Goal: Task Accomplishment & Management: Use online tool/utility

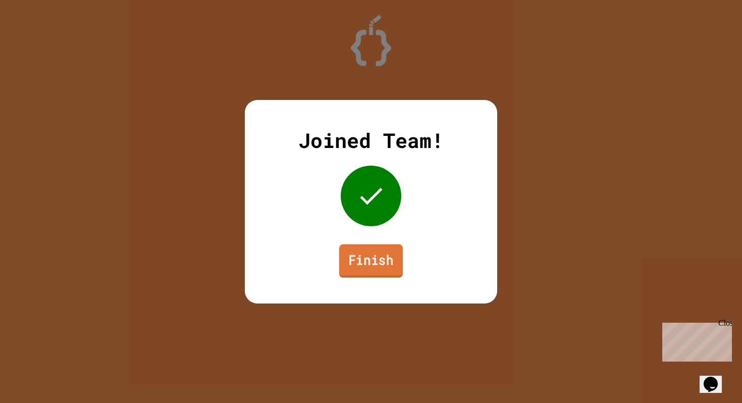
click at [388, 273] on link "Finish" at bounding box center [371, 260] width 64 height 33
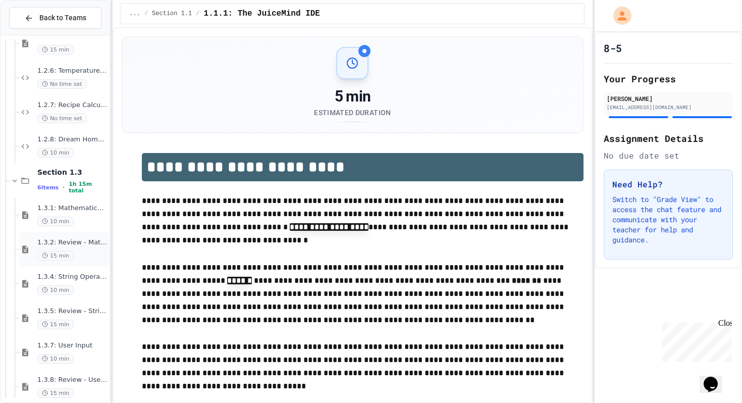
scroll to position [717, 0]
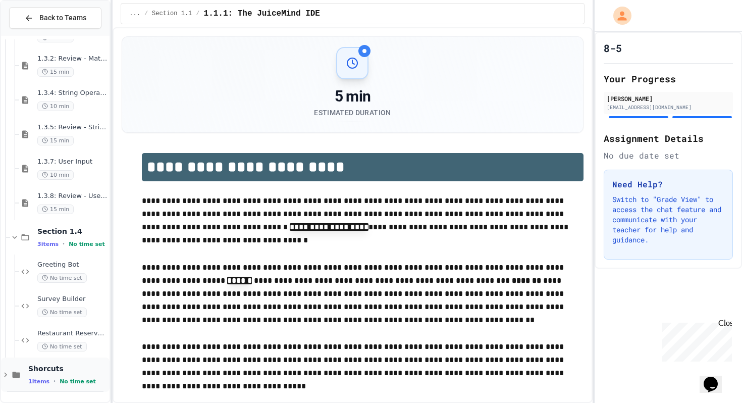
click at [32, 370] on span "Shorcuts" at bounding box center [67, 368] width 79 height 9
click at [41, 368] on span "Shorcuts" at bounding box center [67, 368] width 79 height 9
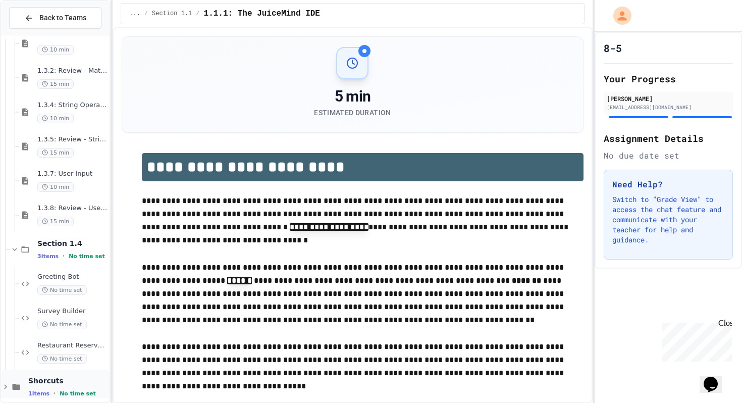
click at [54, 380] on span "Shorcuts" at bounding box center [67, 380] width 79 height 9
click at [67, 396] on span "No time set" at bounding box center [78, 393] width 36 height 7
click at [33, 393] on span "1 items" at bounding box center [38, 393] width 21 height 7
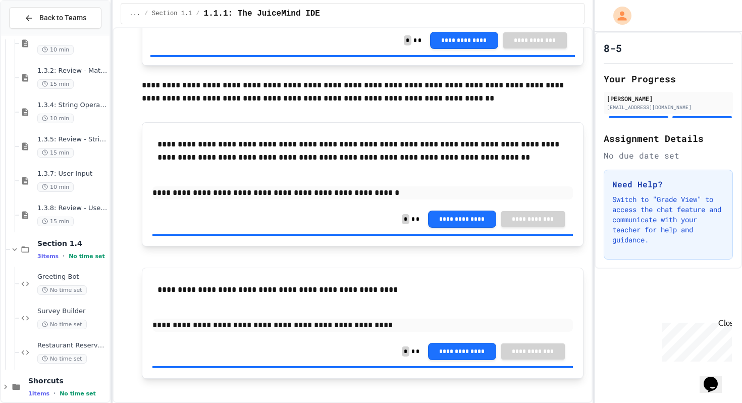
scroll to position [800, 0]
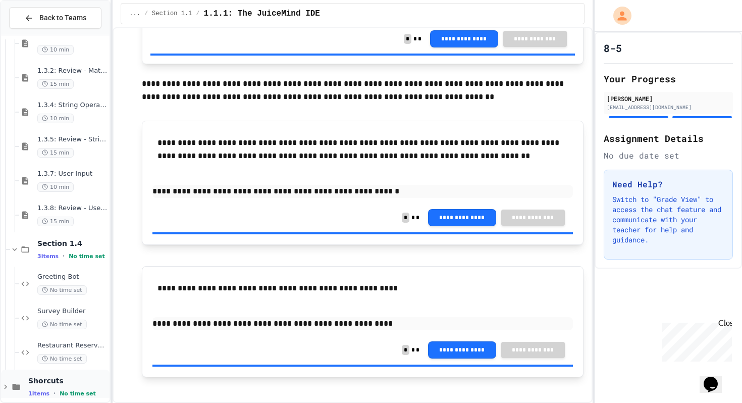
click at [6, 389] on icon at bounding box center [5, 386] width 9 height 9
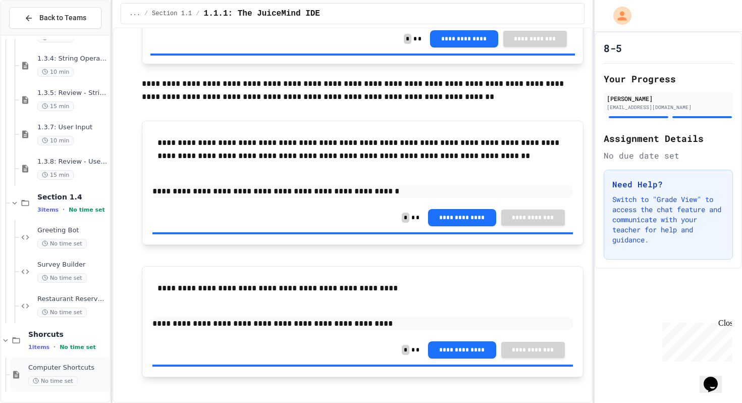
click at [29, 366] on span "Computer Shortcuts" at bounding box center [67, 367] width 79 height 9
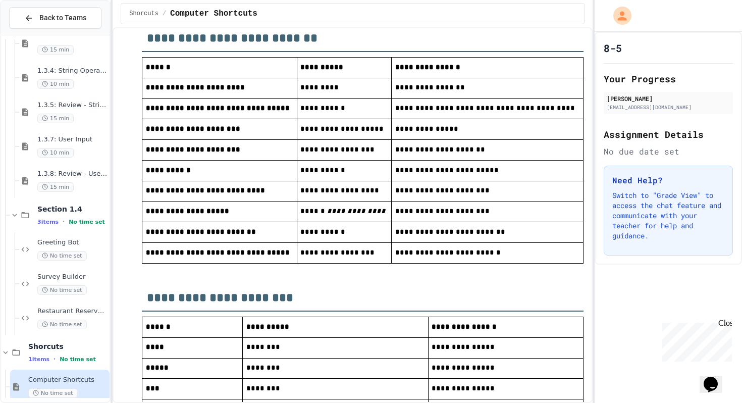
scroll to position [135, 0]
